Goal: Task Accomplishment & Management: Manage account settings

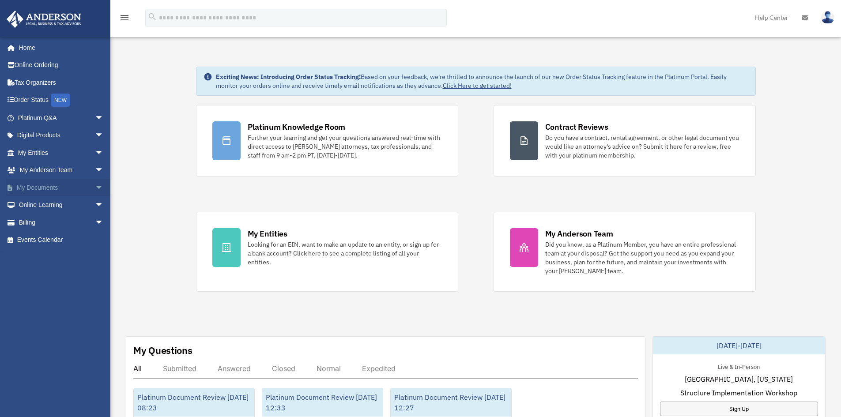
click at [24, 184] on link "My Documents arrow_drop_down" at bounding box center [61, 188] width 111 height 18
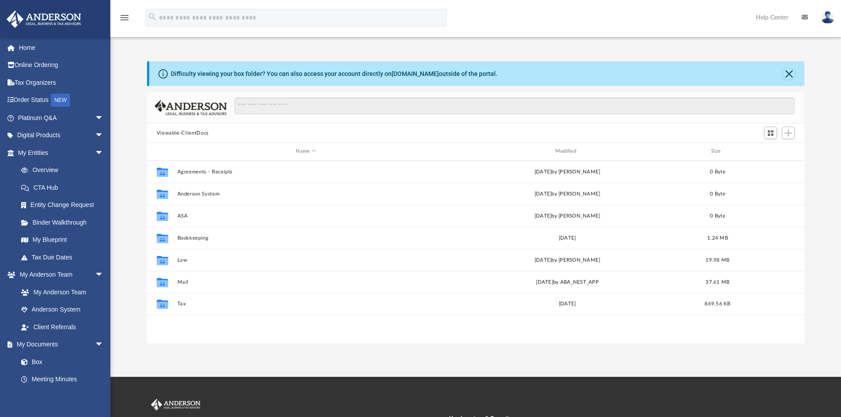
scroll to position [194, 650]
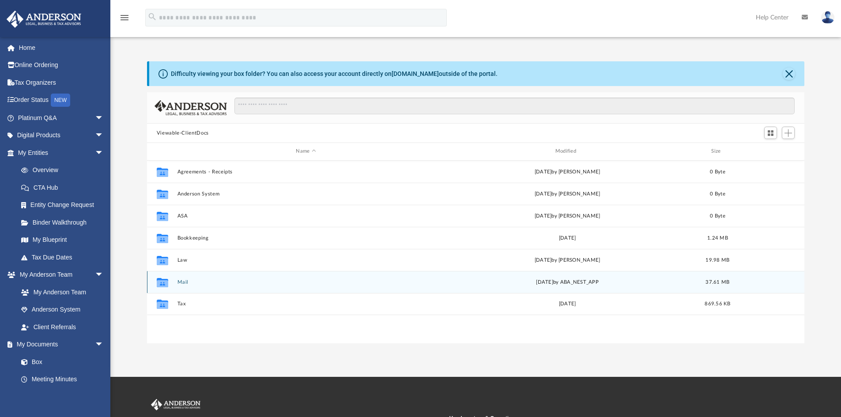
click at [184, 281] on button "Mail" at bounding box center [305, 282] width 257 height 6
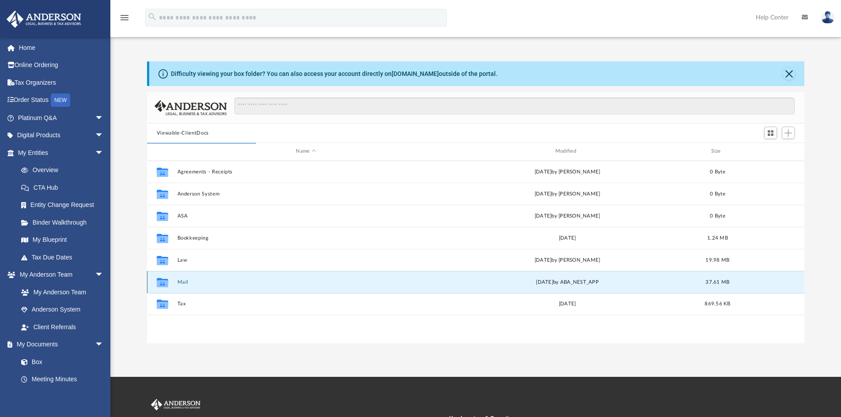
click at [184, 287] on div "Collaborated Folder Mail [DATE] by ABA_NEST_APP 37.61 MB" at bounding box center [475, 282] width 657 height 22
click at [184, 281] on button "Mail" at bounding box center [305, 282] width 257 height 6
click at [191, 280] on button "Mail" at bounding box center [305, 282] width 257 height 6
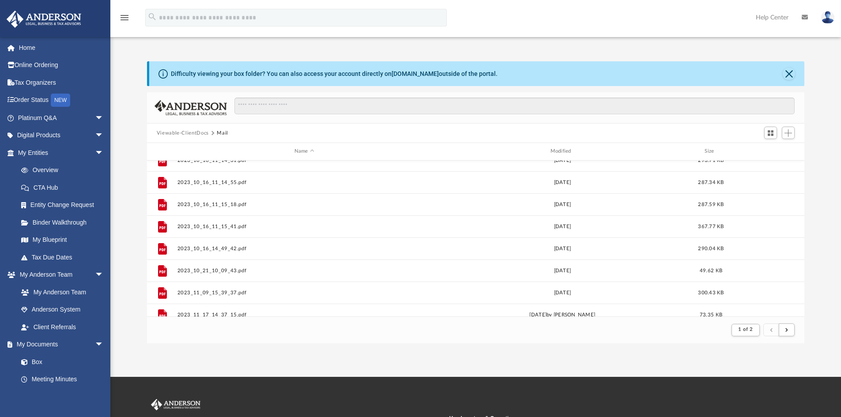
scroll to position [947, 0]
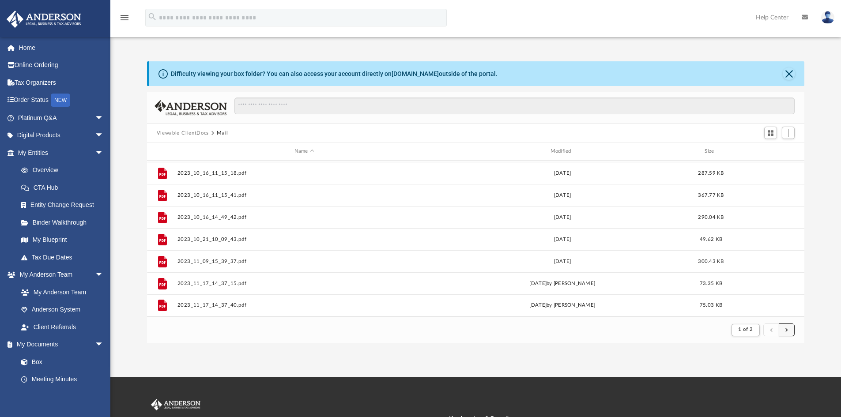
click at [788, 333] on button "submit" at bounding box center [786, 329] width 16 height 13
click at [787, 332] on span "submit" at bounding box center [786, 329] width 3 height 5
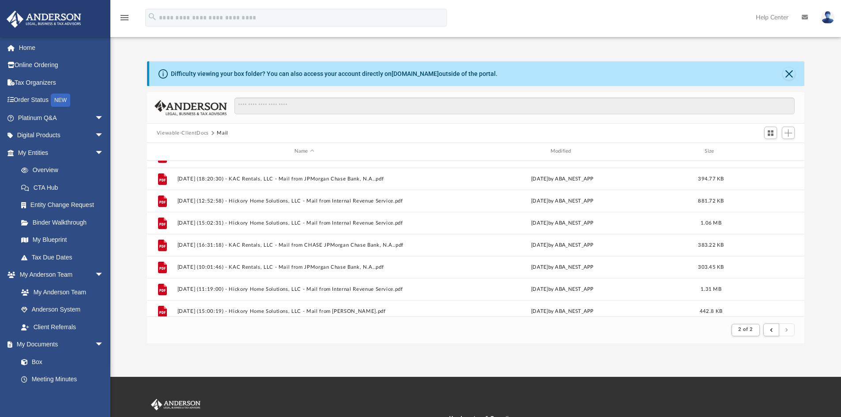
scroll to position [771, 0]
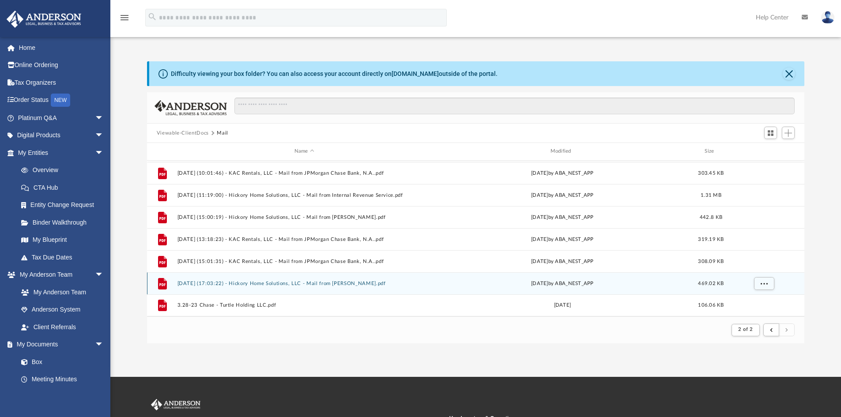
click at [328, 284] on button "[DATE] (17:03:22) - Hickory Home Solutions, LLC - Mail from [PERSON_NAME].pdf" at bounding box center [304, 284] width 254 height 6
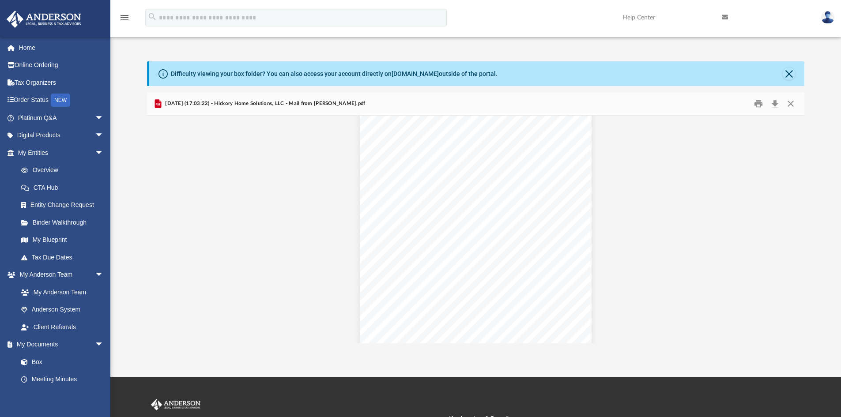
scroll to position [2614, 0]
